Goal: Check status

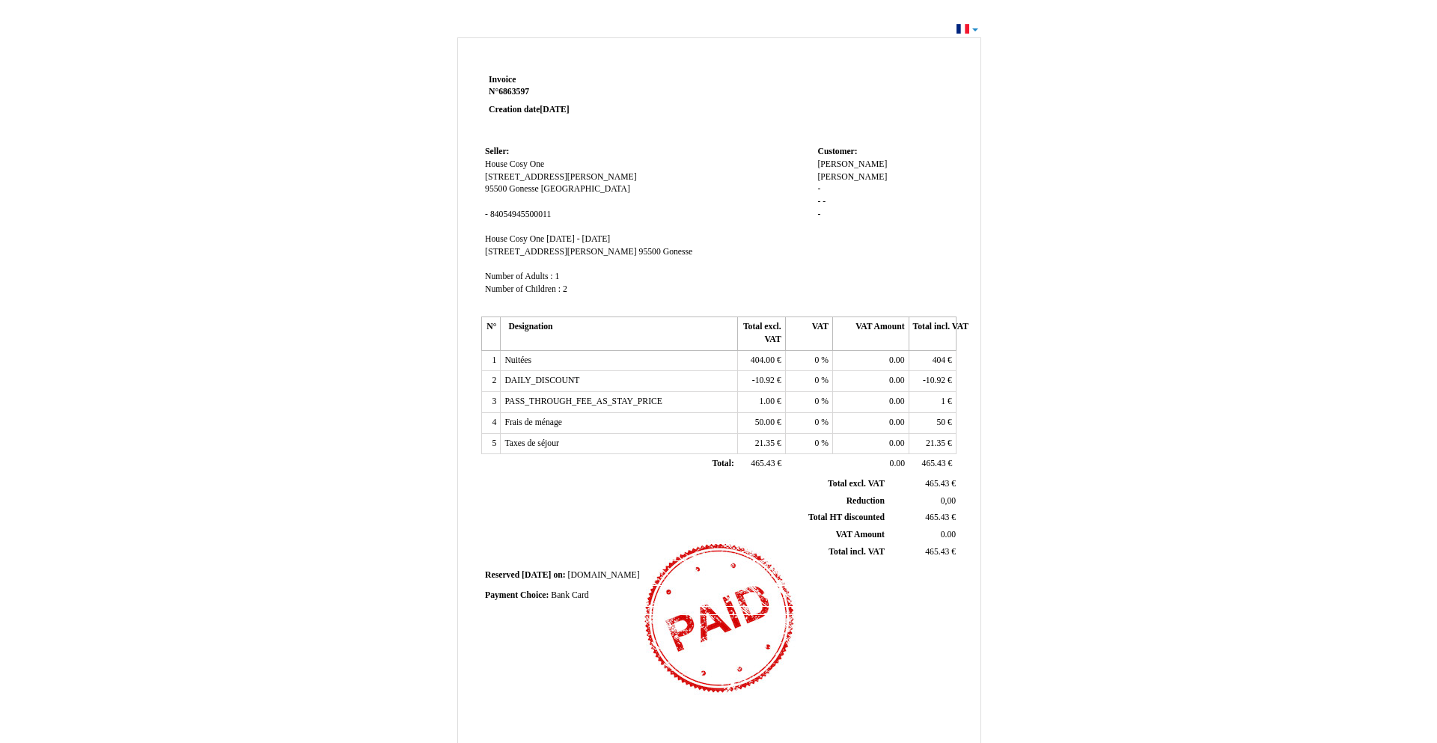
click at [975, 27] on div "Invoice Invoice N° 6863597 6863597 Creation date [DATE] Seller: Seller: House C…" at bounding box center [718, 449] width 1437 height 861
click at [978, 27] on div "Invoice Invoice N° 6863597 6863597 Creation date [DATE] Seller: Seller: House C…" at bounding box center [718, 449] width 1437 height 861
click at [976, 27] on div "Invoice Invoice N° 6863597 6863597 Creation date [DATE] Seller: Seller: House C…" at bounding box center [718, 449] width 1437 height 861
click at [974, 27] on div "Invoice Invoice N° 6863597 6863597 Creation date [DATE] Seller: Seller: House C…" at bounding box center [718, 449] width 1437 height 861
click at [966, 27] on div "Invoice Invoice N° 6863597 6863597 Creation date [DATE] Seller: Seller: House C…" at bounding box center [718, 449] width 1437 height 861
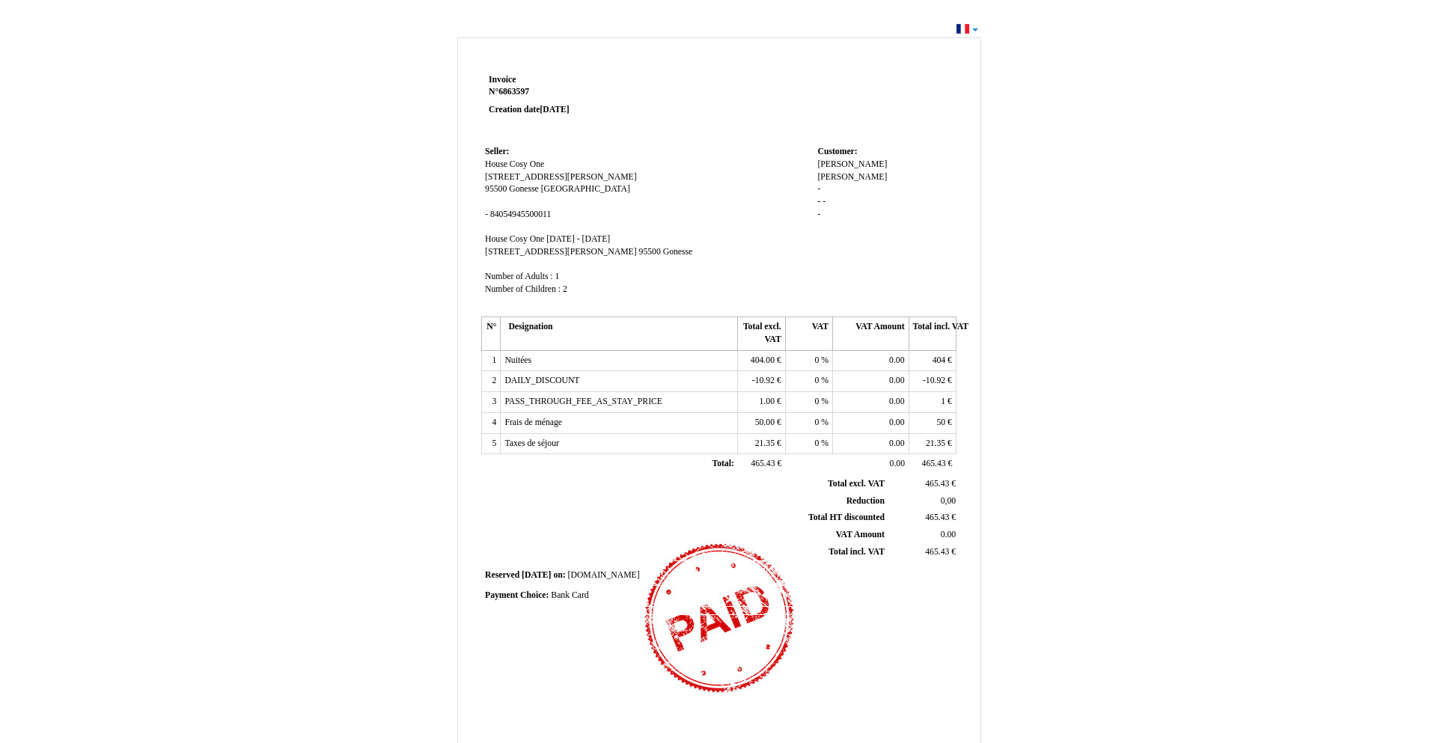
click at [963, 25] on div "Invoice Invoice N° 6863597 6863597 Creation date [DATE] Seller: Seller: House C…" at bounding box center [718, 449] width 1437 height 861
click at [975, 30] on div "Invoice Invoice N° 6863597 6863597 Creation date [DATE] Seller: Seller: House C…" at bounding box center [718, 449] width 1437 height 861
click at [964, 23] on div "Invoice Invoice N° 6863597 6863597 Creation date [DATE] Seller: Seller: House C…" at bounding box center [718, 449] width 1437 height 861
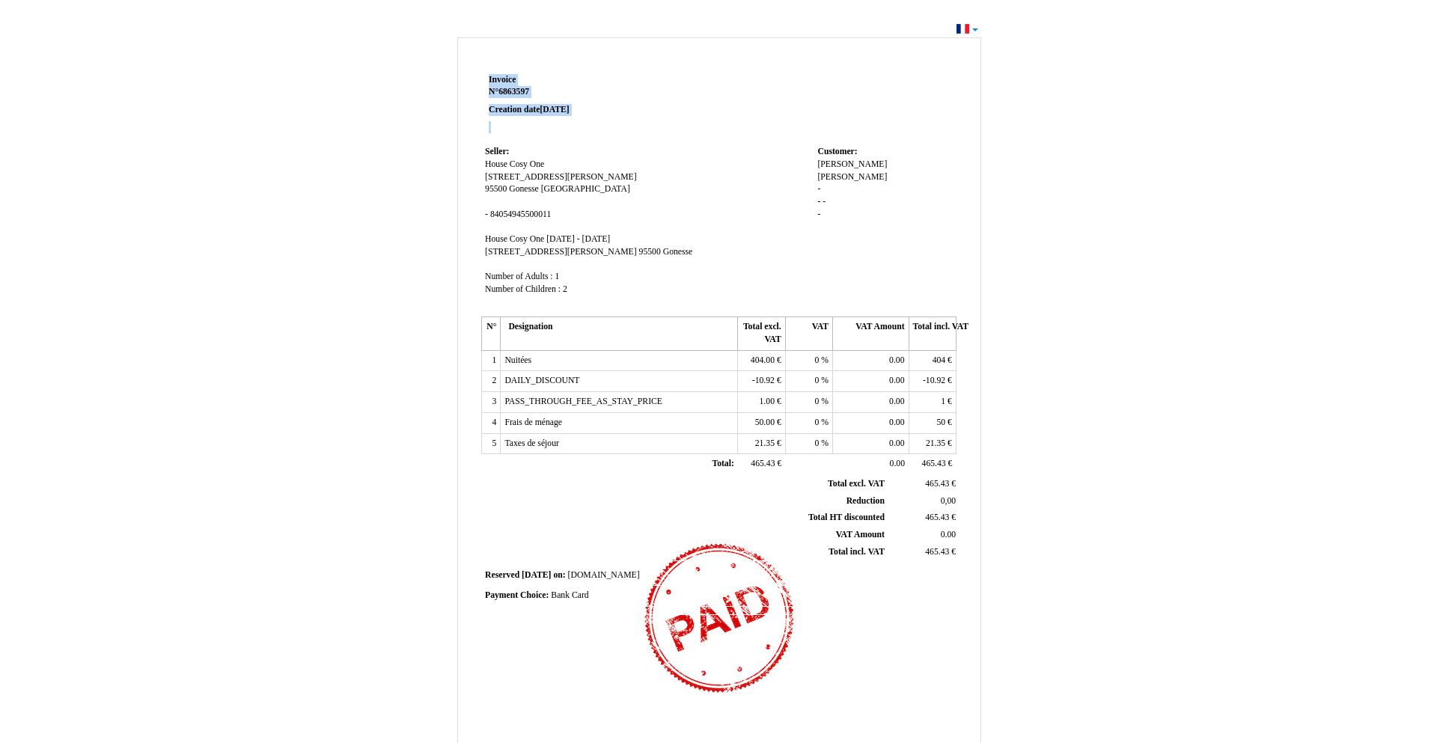
click at [964, 23] on div "Invoice Invoice N° 6863597 6863597 Creation date [DATE] Seller: Seller: House C…" at bounding box center [718, 449] width 1437 height 861
click at [730, 95] on td at bounding box center [813, 106] width 285 height 72
click at [890, 208] on div "[PERSON_NAME] [PERSON_NAME] Ngueke [PERSON_NAME] Ngueke - - - -" at bounding box center [884, 196] width 135 height 75
click at [1040, 187] on div "Invoice Invoice N° 6863597 6863597 Creation date [DATE] Seller: Seller: House C…" at bounding box center [718, 456] width 875 height 845
click at [976, 29] on div "Invoice Invoice N° 6863597 6863597 Creation date [DATE] Seller: Seller: House C…" at bounding box center [718, 449] width 1437 height 861
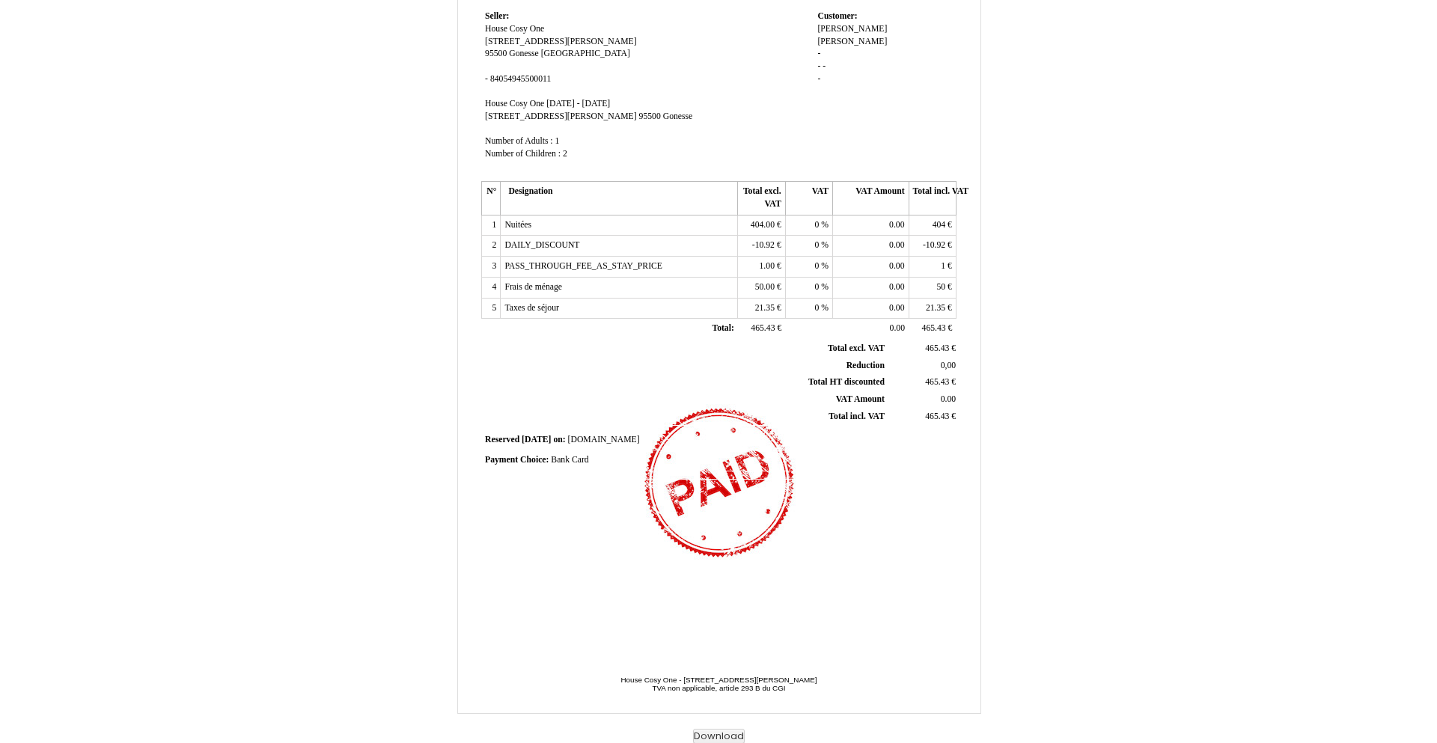
scroll to position [137, 0]
